Goal: Check status: Check status

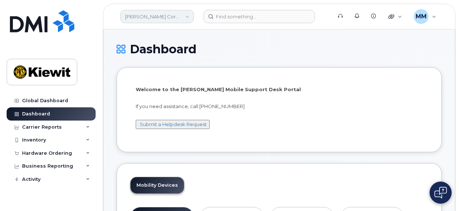
click at [185, 19] on link "[PERSON_NAME] Corporation" at bounding box center [157, 16] width 74 height 13
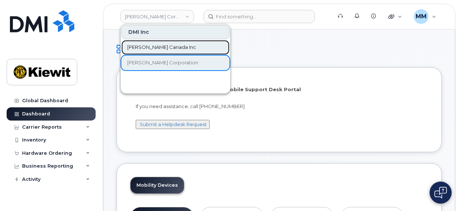
click at [163, 49] on span "[PERSON_NAME] Canada Inc" at bounding box center [161, 47] width 69 height 7
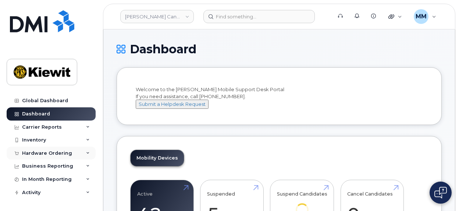
click at [54, 152] on div "Hardware Ordering" at bounding box center [47, 154] width 50 height 6
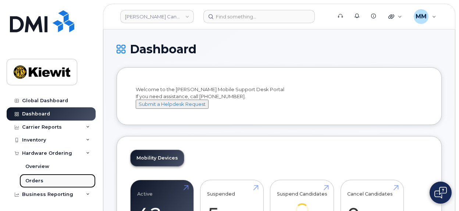
click at [41, 180] on div "Orders" at bounding box center [34, 181] width 18 height 7
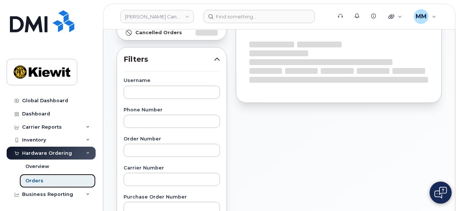
scroll to position [110, 0]
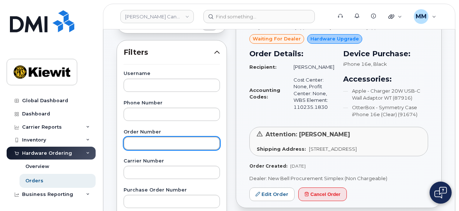
click at [149, 144] on input "text" at bounding box center [172, 143] width 96 height 13
paste input "297838"
type input "297838"
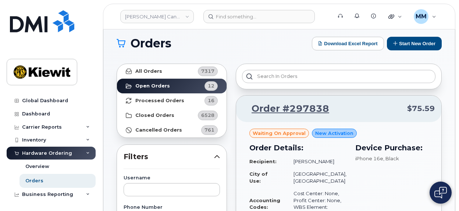
scroll to position [0, 0]
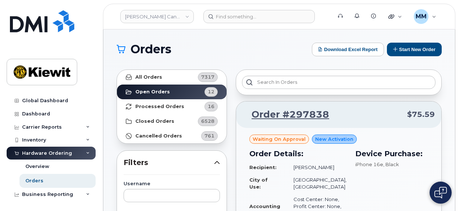
drag, startPoint x: 183, startPoint y: 18, endPoint x: 187, endPoint y: 23, distance: 6.4
click at [183, 18] on link "[PERSON_NAME] Canada Inc" at bounding box center [157, 16] width 74 height 13
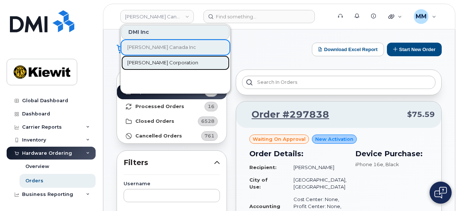
click at [157, 61] on span "[PERSON_NAME] Corporation" at bounding box center [162, 62] width 71 height 7
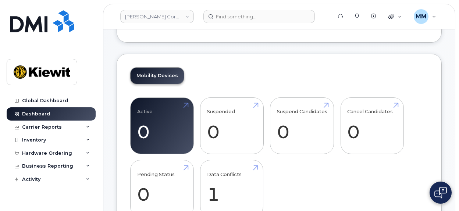
scroll to position [110, 0]
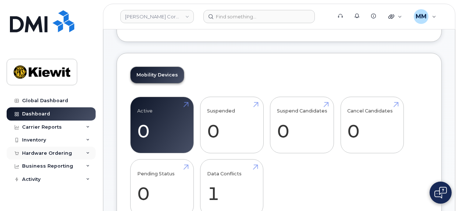
click at [60, 152] on div "Hardware Ordering" at bounding box center [47, 154] width 50 height 6
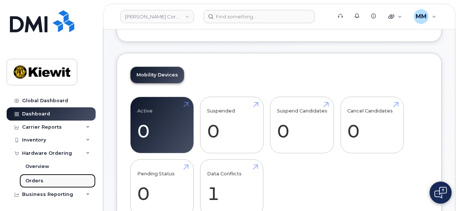
click at [42, 181] on div "Orders" at bounding box center [34, 181] width 18 height 7
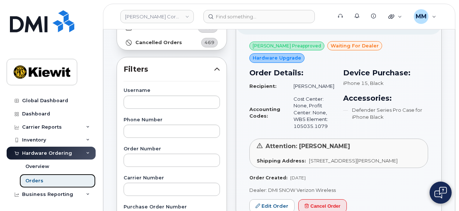
scroll to position [110, 0]
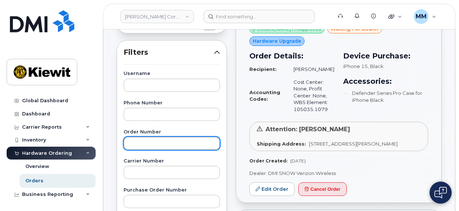
click at [153, 141] on input "text" at bounding box center [172, 143] width 96 height 13
paste input "297712"
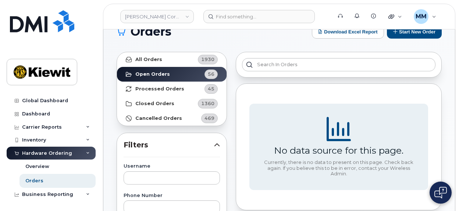
scroll to position [0, 0]
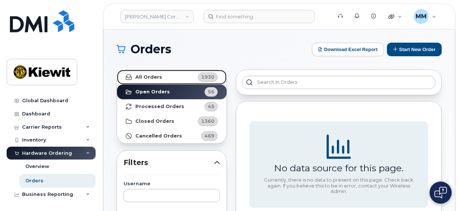
click at [173, 81] on link "All Orders 1930" at bounding box center [172, 77] width 110 height 15
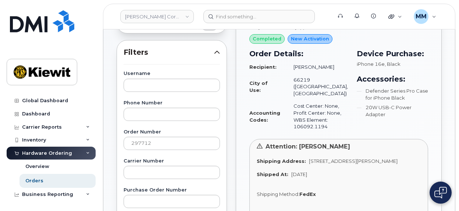
scroll to position [147, 0]
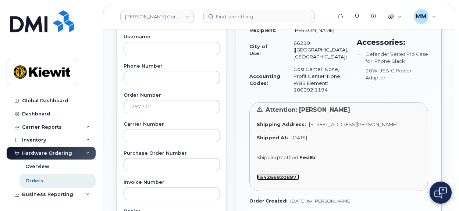
click at [295, 180] on strong "454266920897" at bounding box center [277, 177] width 40 height 6
drag, startPoint x: 293, startPoint y: 190, endPoint x: 257, endPoint y: 190, distance: 36.1
click at [257, 181] on div "454266920897" at bounding box center [339, 177] width 164 height 7
copy strong "454266920897"
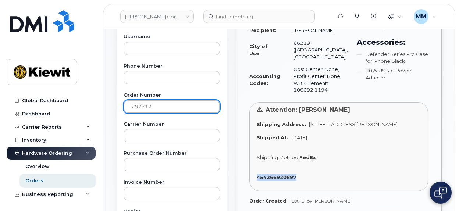
click at [166, 109] on input "297712" at bounding box center [172, 106] width 96 height 13
drag, startPoint x: 165, startPoint y: 108, endPoint x: 114, endPoint y: 105, distance: 51.2
click at [114, 105] on div "All Orders 1930 Open Orders 56 Processed Orders 45 Closed Orders 1360 Cancelled…" at bounding box center [171, 176] width 119 height 517
paste input "92"
type input "297792"
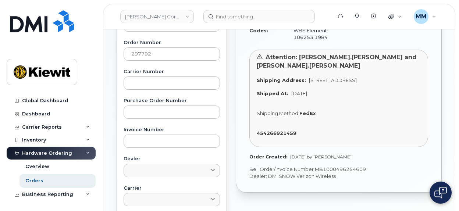
scroll to position [221, 0]
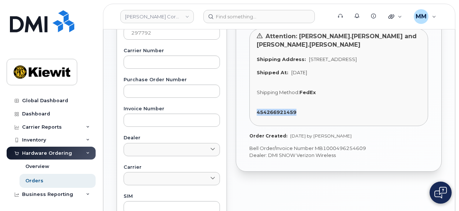
drag, startPoint x: 302, startPoint y: 125, endPoint x: 257, endPoint y: 124, distance: 44.5
click at [257, 116] on div "454266921459" at bounding box center [339, 112] width 164 height 7
copy strong "454266921459"
